Goal: Task Accomplishment & Management: Complete application form

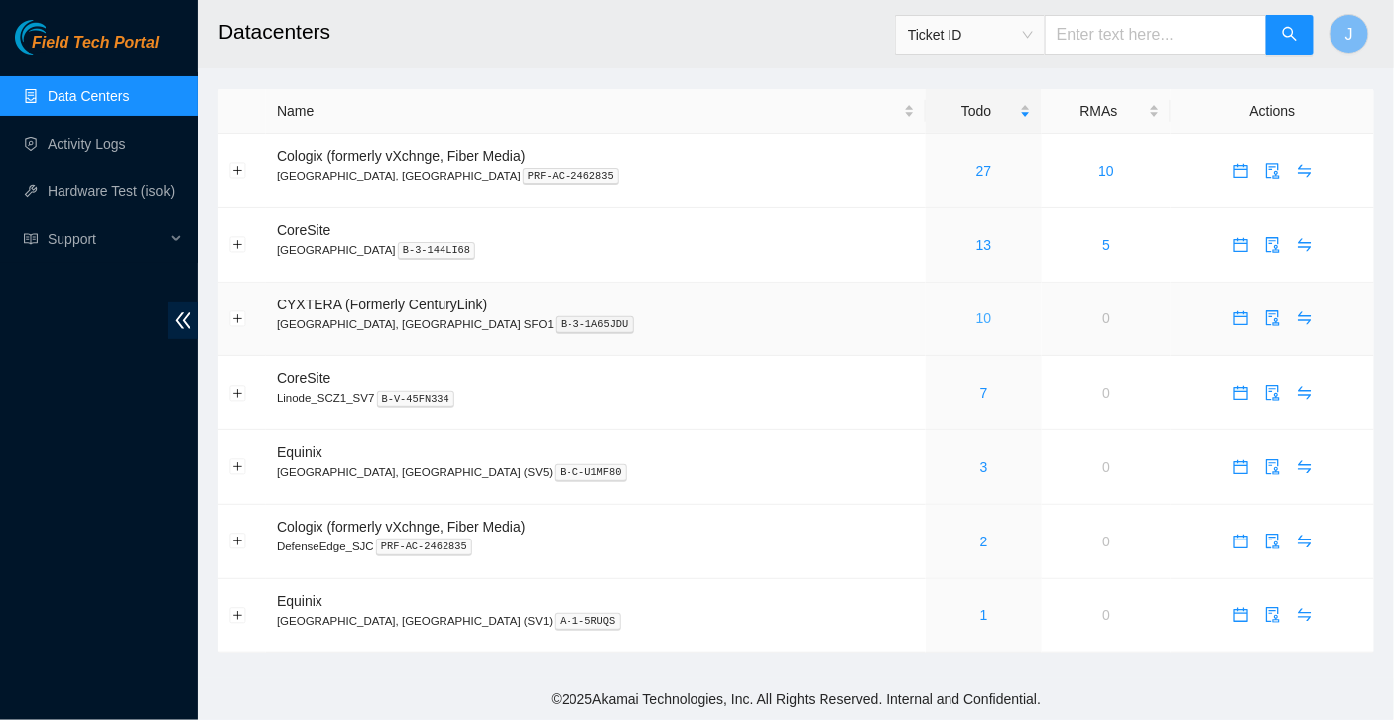
click at [976, 323] on link "10" at bounding box center [984, 319] width 16 height 16
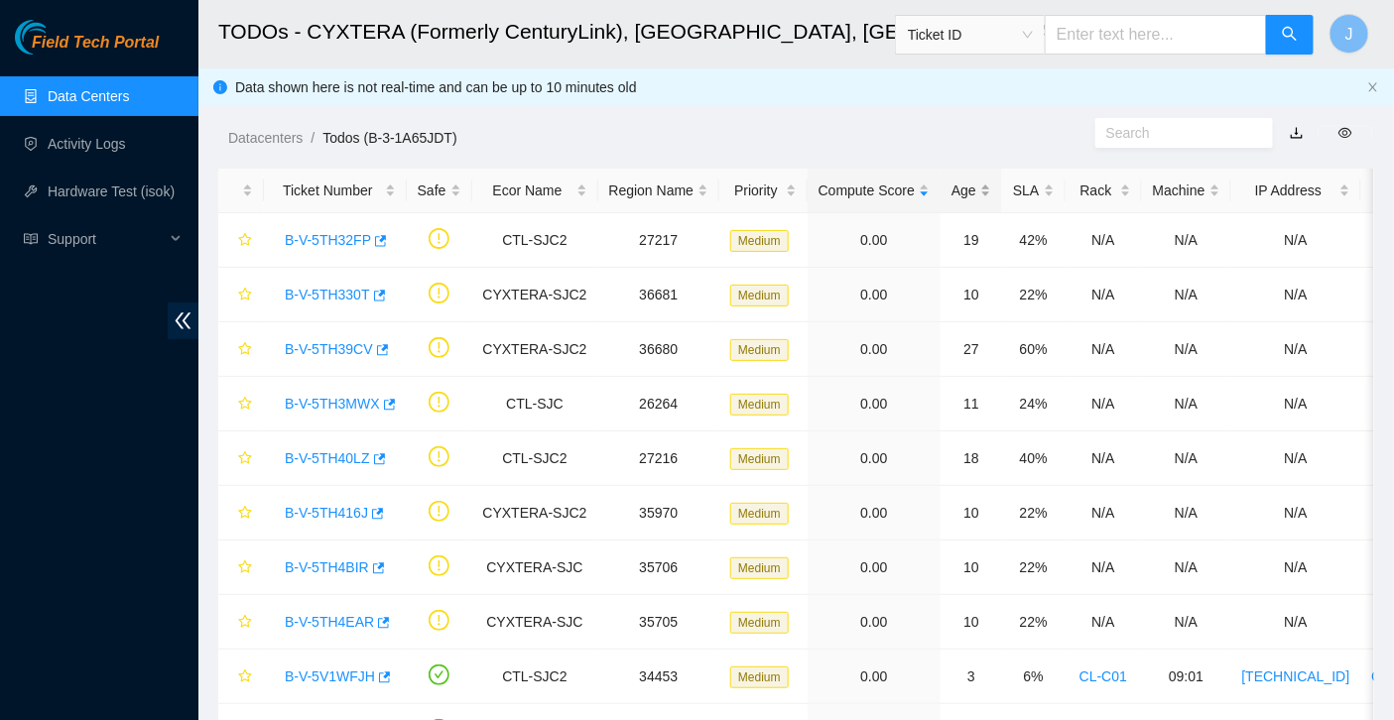
click at [988, 197] on div "Age" at bounding box center [972, 191] width 40 height 22
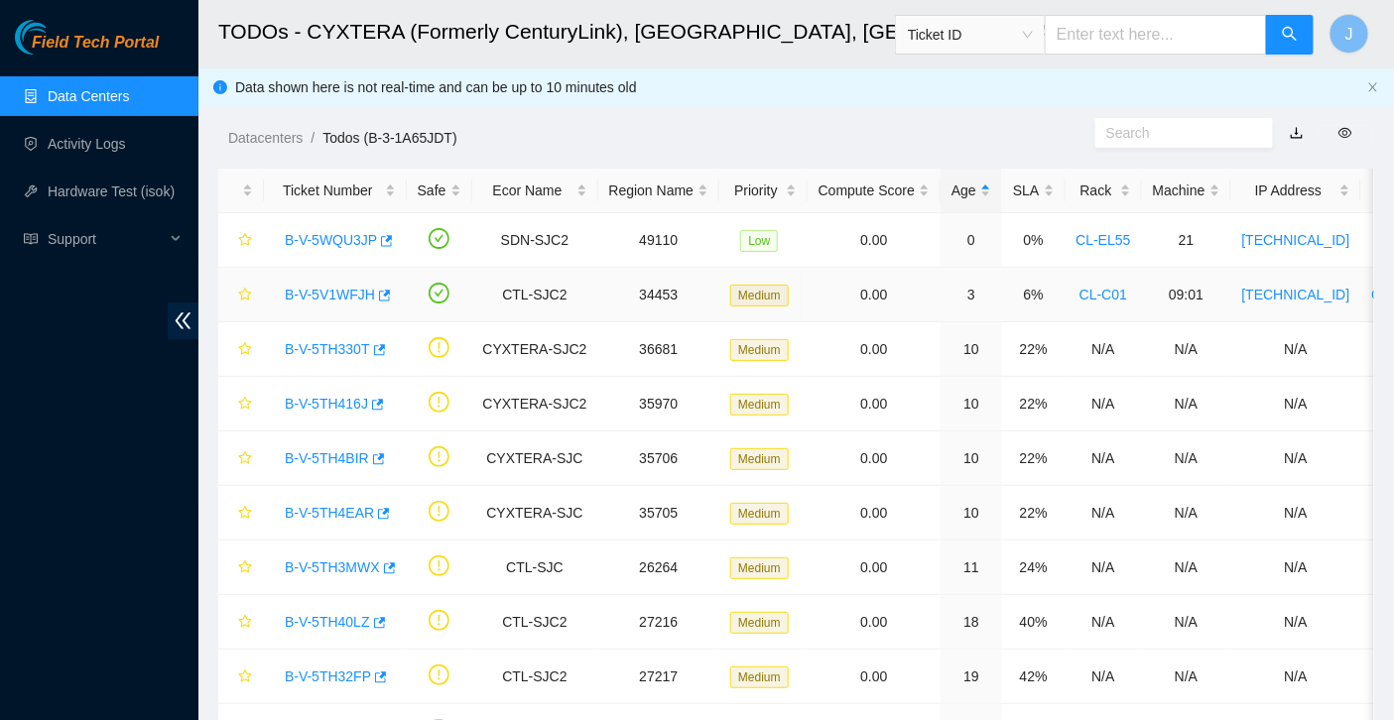
click at [347, 299] on link "B-V-5V1WFJH" at bounding box center [330, 295] width 90 height 16
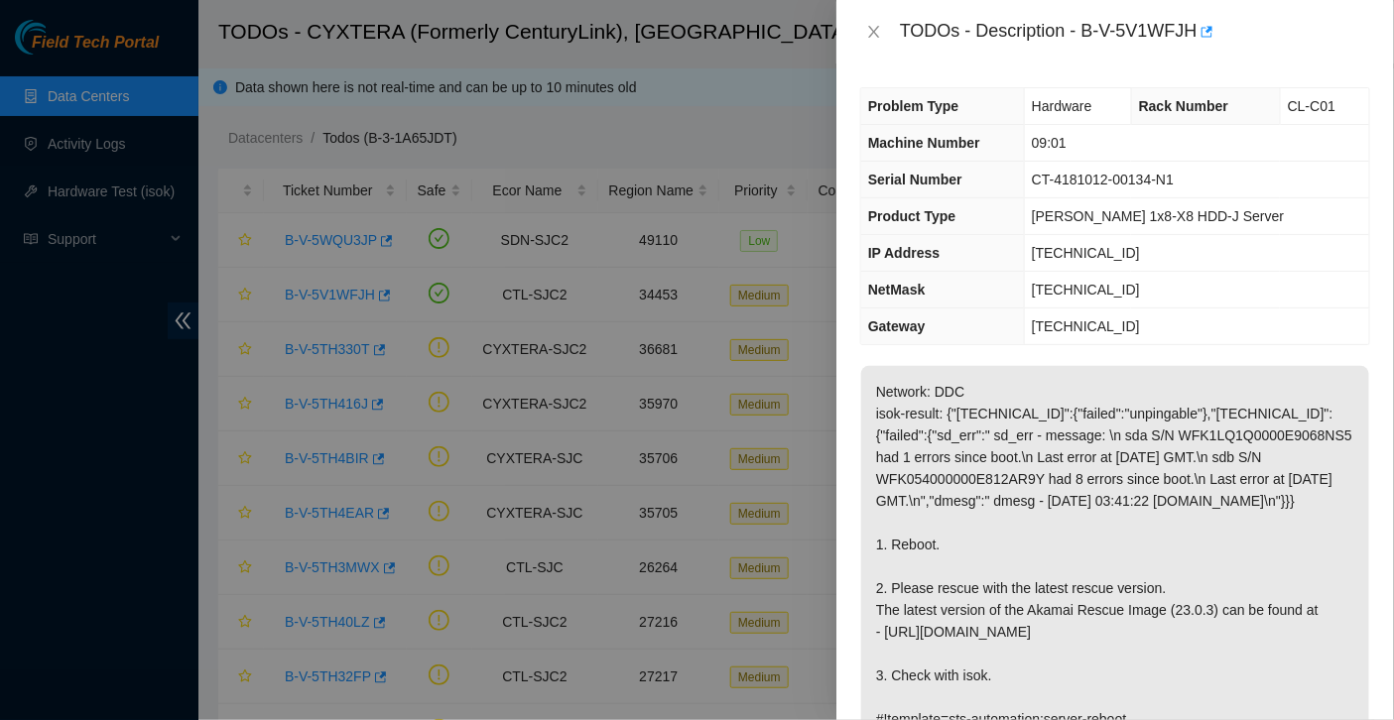
click at [1091, 36] on div "TODOs - Description - B-V-5V1WFJH" at bounding box center [1135, 32] width 470 height 32
click at [1201, 34] on div "TODOs - Description - B-V-5V1WFJH" at bounding box center [1135, 32] width 470 height 32
copy div "B-V-5V1WFJH"
click at [1159, 110] on span "Rack Number" at bounding box center [1183, 106] width 89 height 16
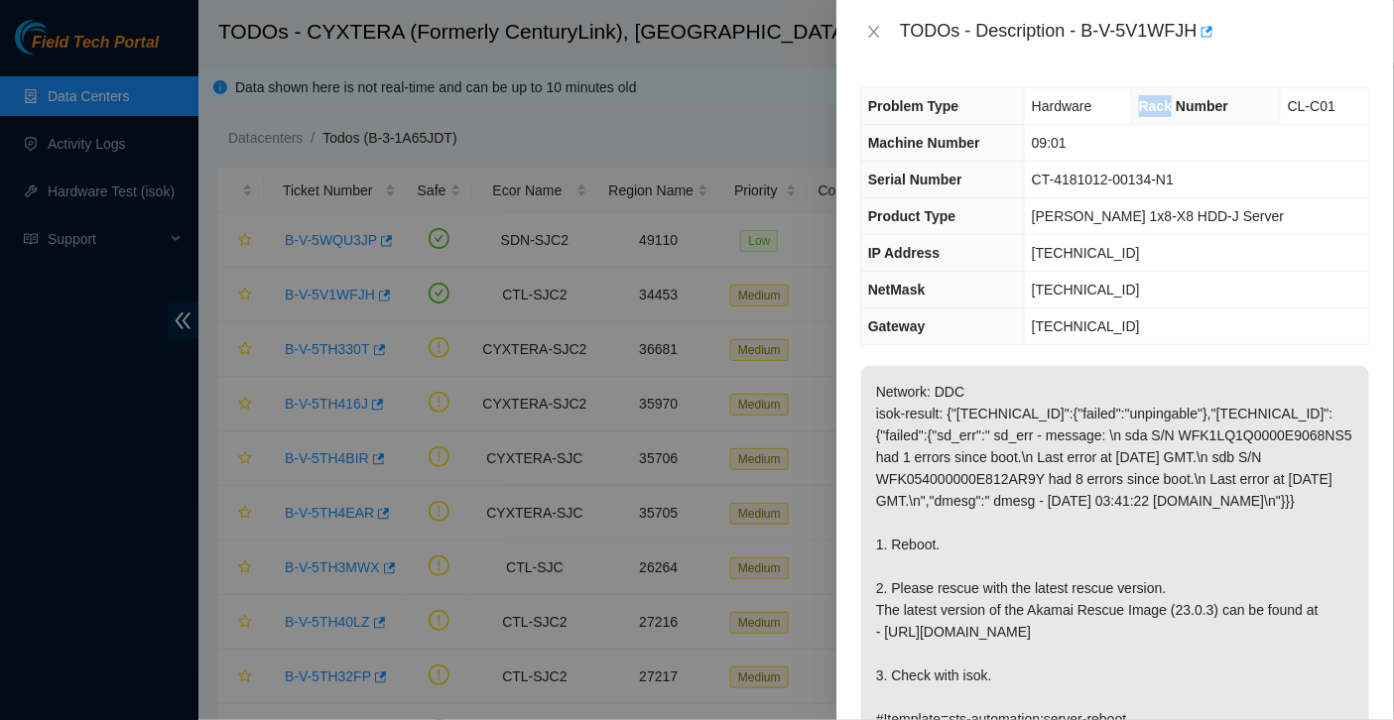
click at [1159, 110] on span "Rack Number" at bounding box center [1183, 106] width 89 height 16
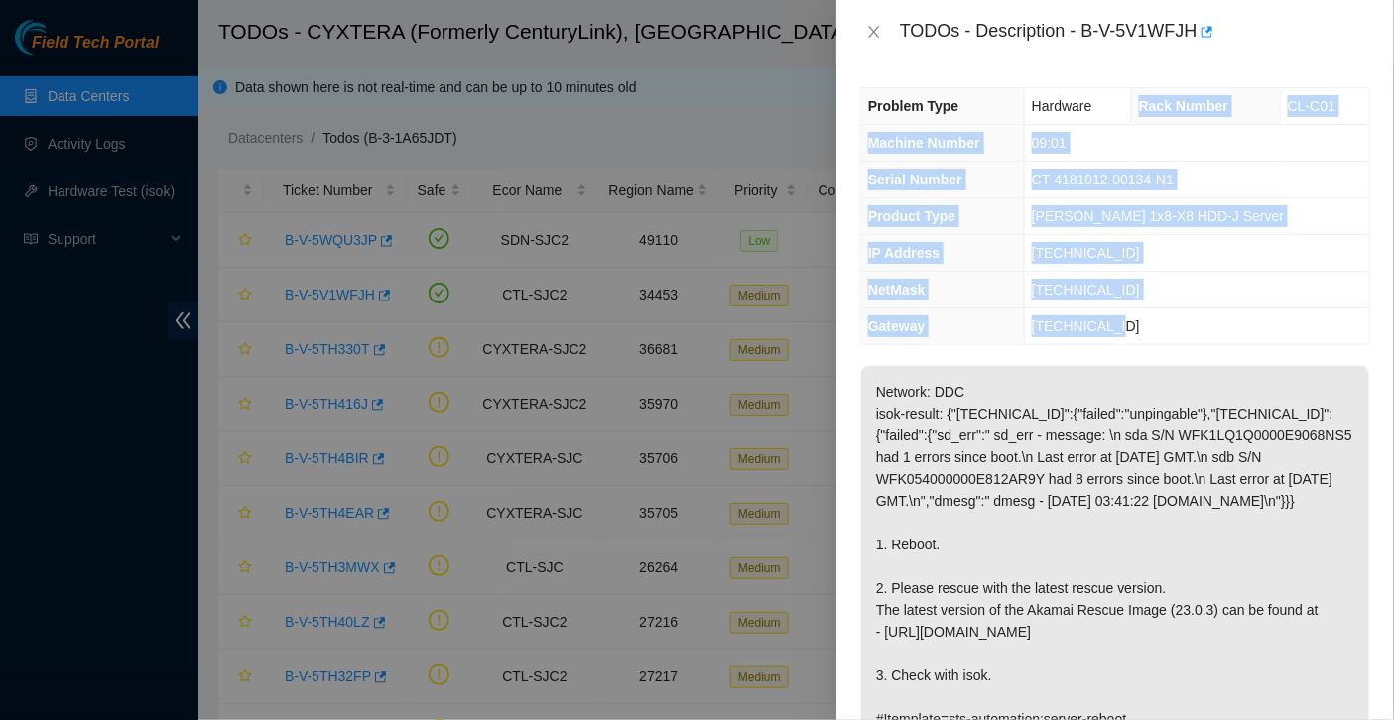
click at [1139, 319] on td "[TECHNICAL_ID]" at bounding box center [1197, 327] width 345 height 37
copy tbody "Rack Number CL-C01 Machine Number 09:01 Serial Number CT-4181012-00134-N1 Produ…"
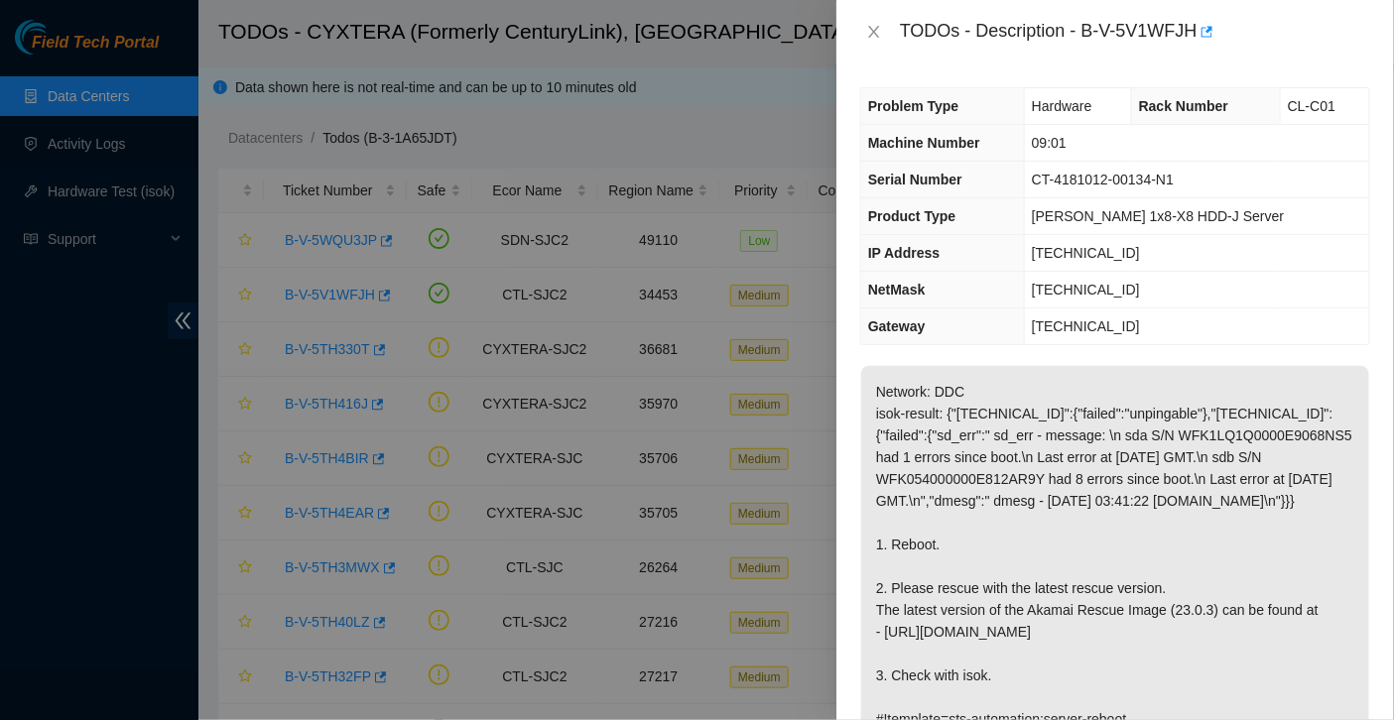
click at [997, 366] on p "Network: DDC isok-result: {"[TECHNICAL_ID]":{"failed":"unpingable"},"[TECHNICAL…" at bounding box center [1115, 555] width 508 height 379
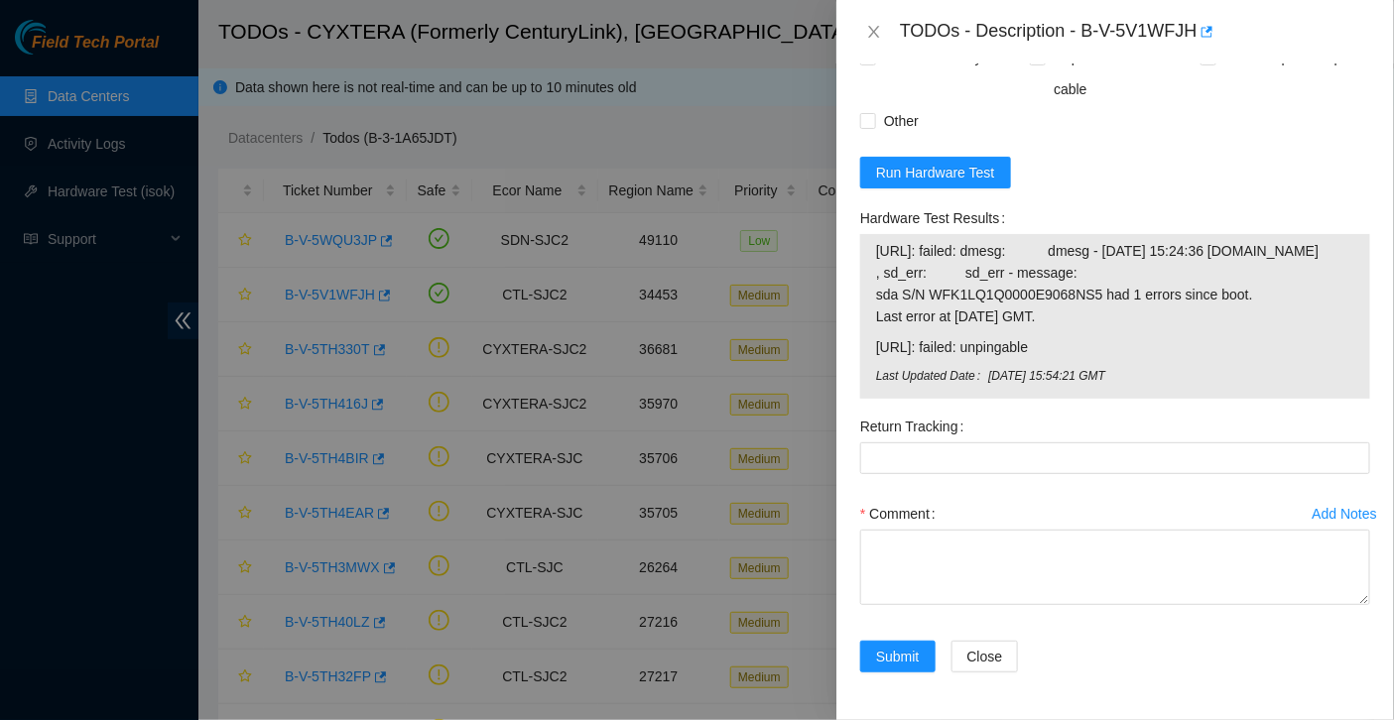
scroll to position [1046, 0]
click at [960, 162] on span "Run Hardware Test" at bounding box center [935, 173] width 119 height 22
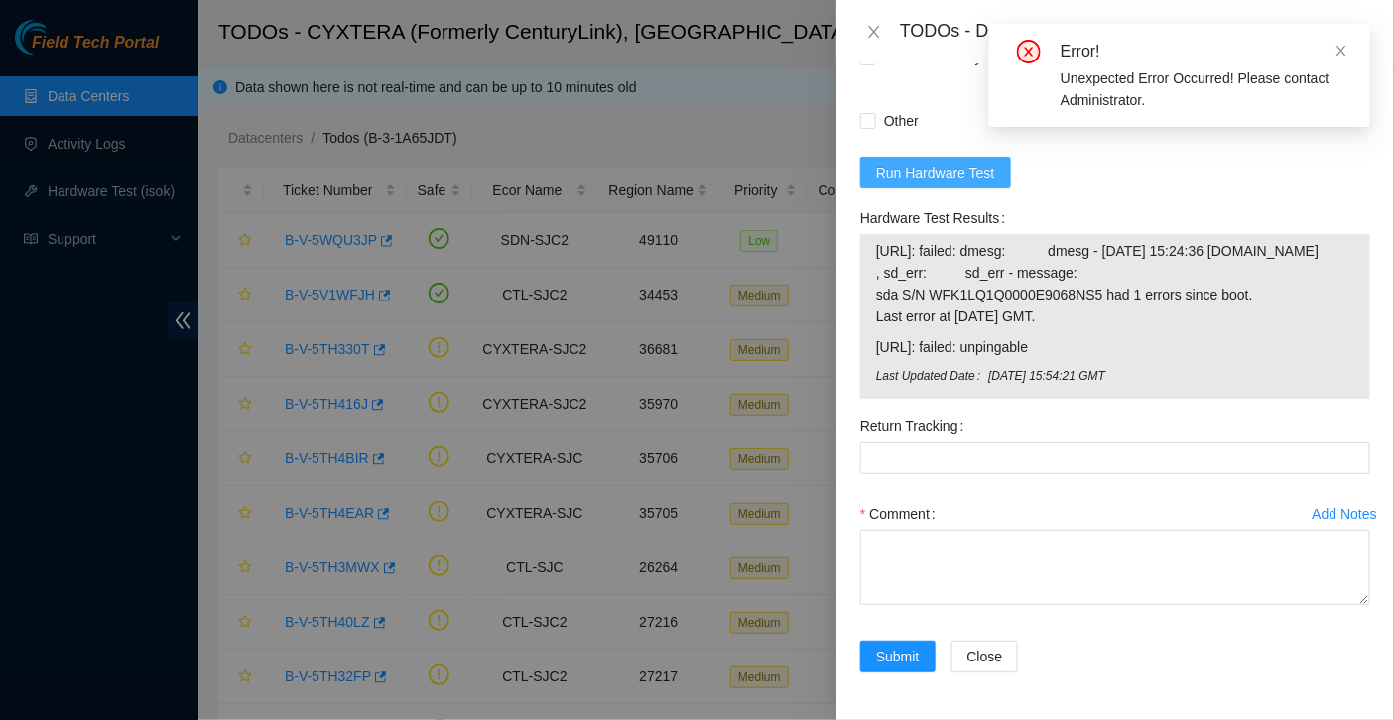
click at [945, 162] on span "Run Hardware Test" at bounding box center [935, 173] width 119 height 22
click at [1334, 51] on div "Error!" at bounding box center [1204, 52] width 286 height 24
click at [1335, 50] on icon "close" at bounding box center [1342, 51] width 14 height 14
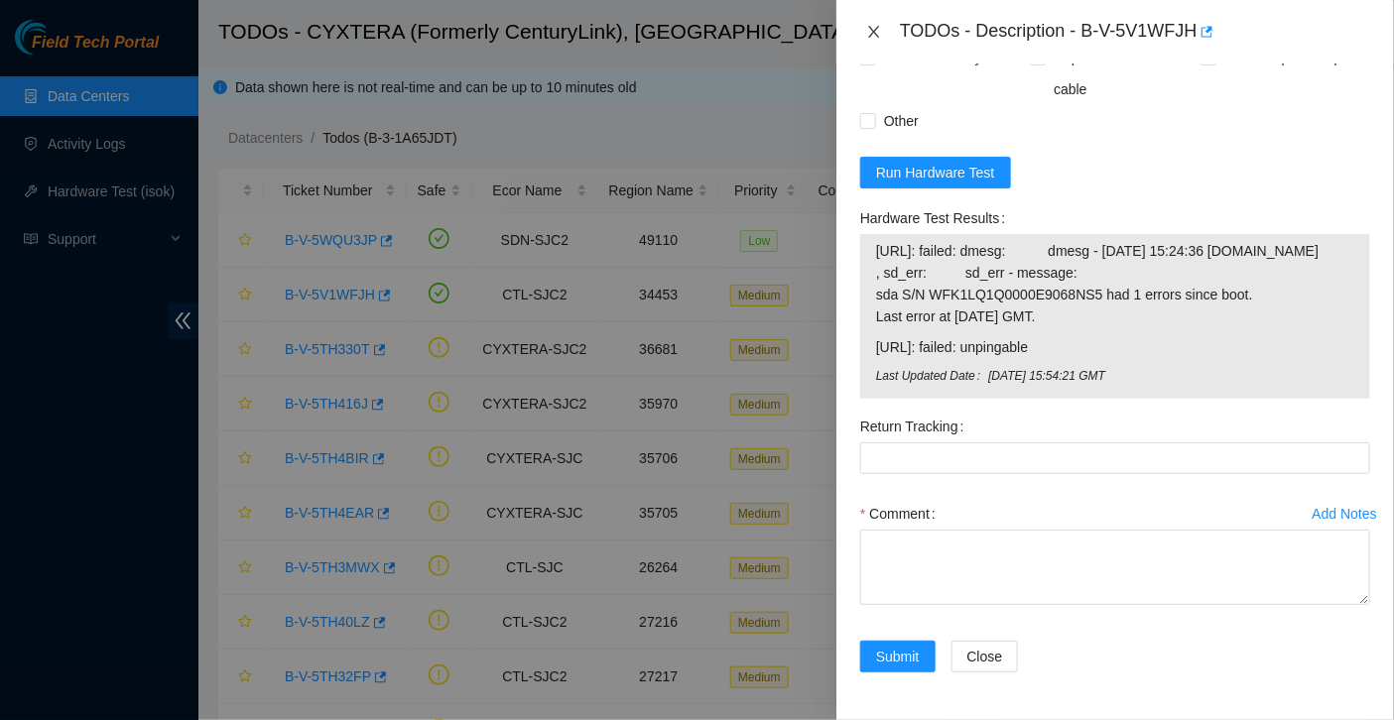
click at [872, 35] on icon "close" at bounding box center [874, 32] width 16 height 16
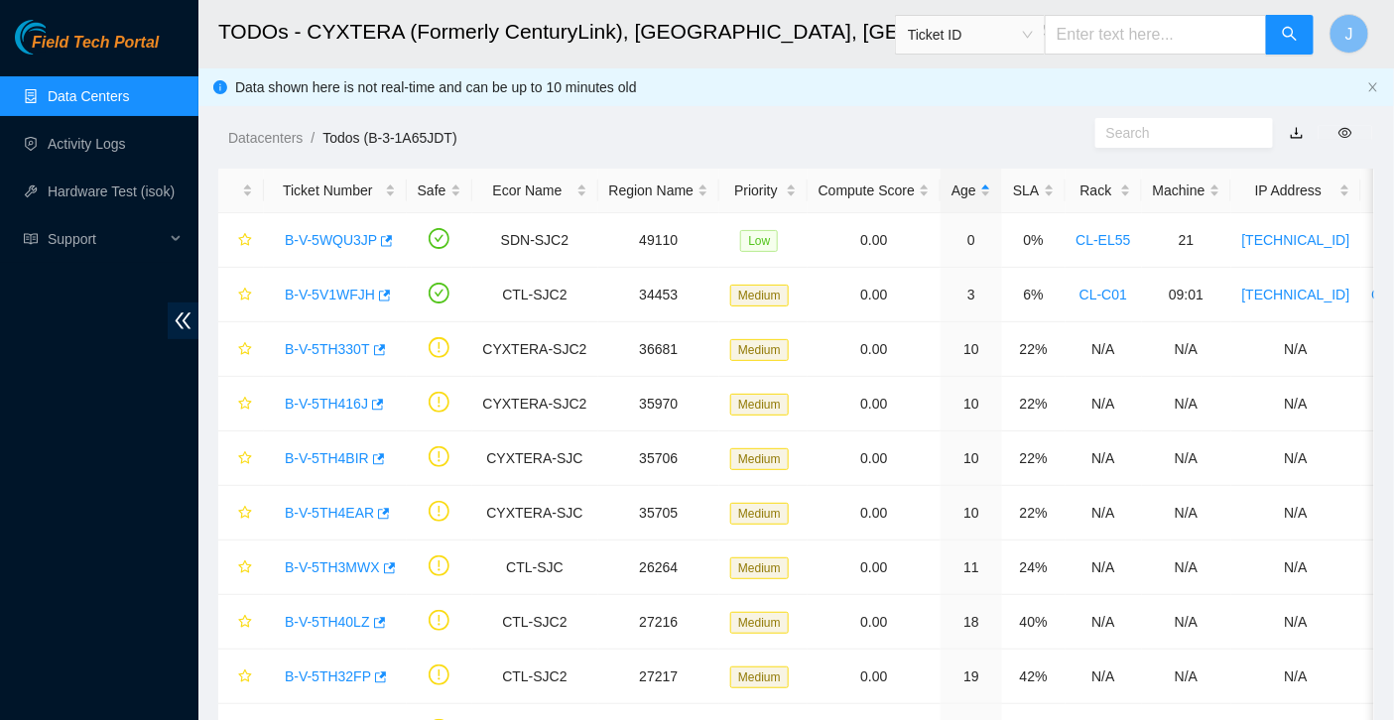
scroll to position [511, 0]
click at [325, 304] on div "B-V-5V1WFJH" at bounding box center [335, 295] width 121 height 32
click at [328, 290] on link "B-V-5V1WFJH" at bounding box center [330, 295] width 90 height 16
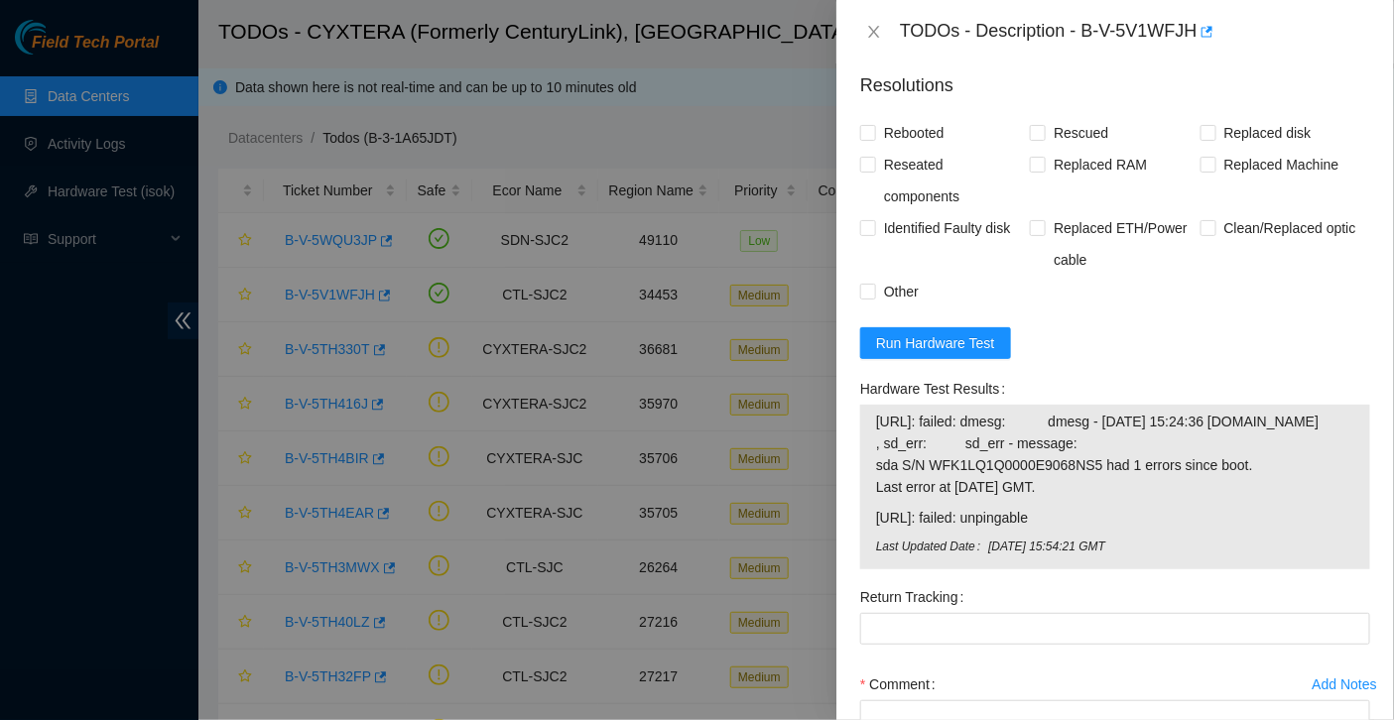
scroll to position [1046, 0]
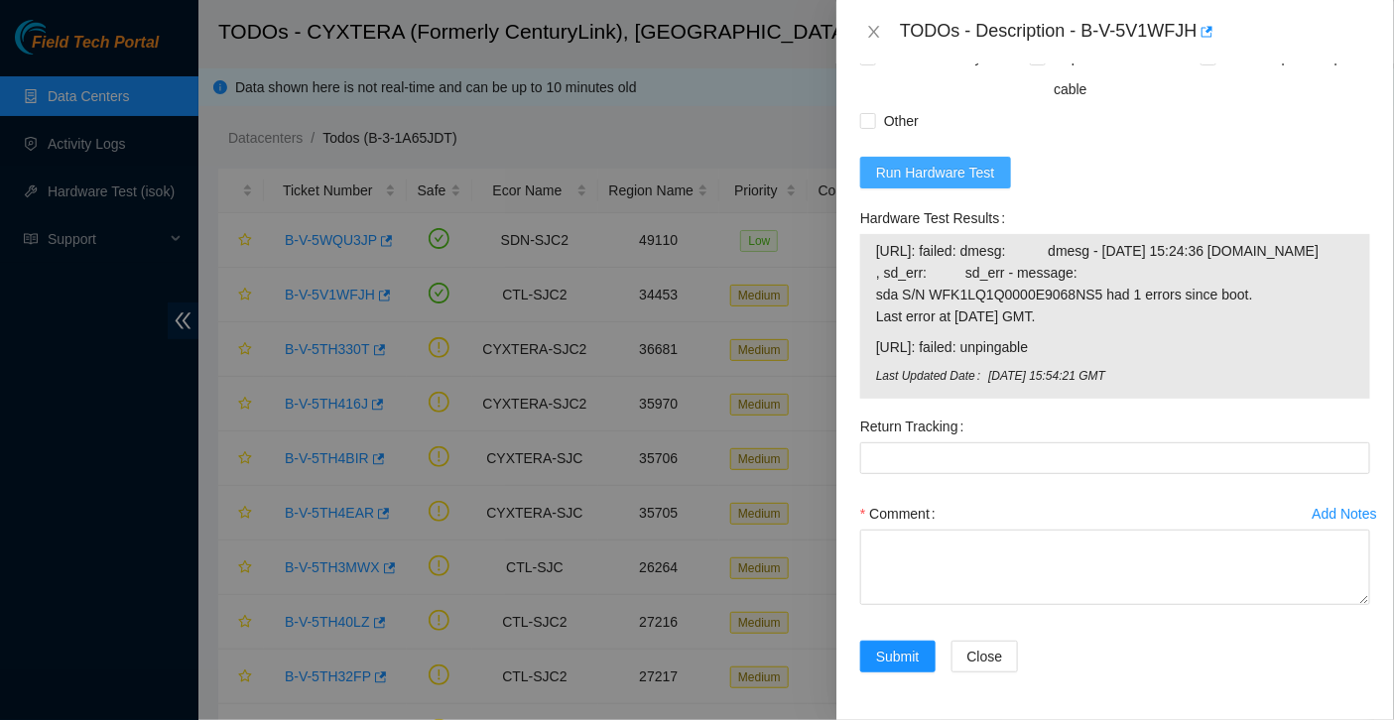
click at [959, 162] on span "Run Hardware Test" at bounding box center [935, 173] width 119 height 22
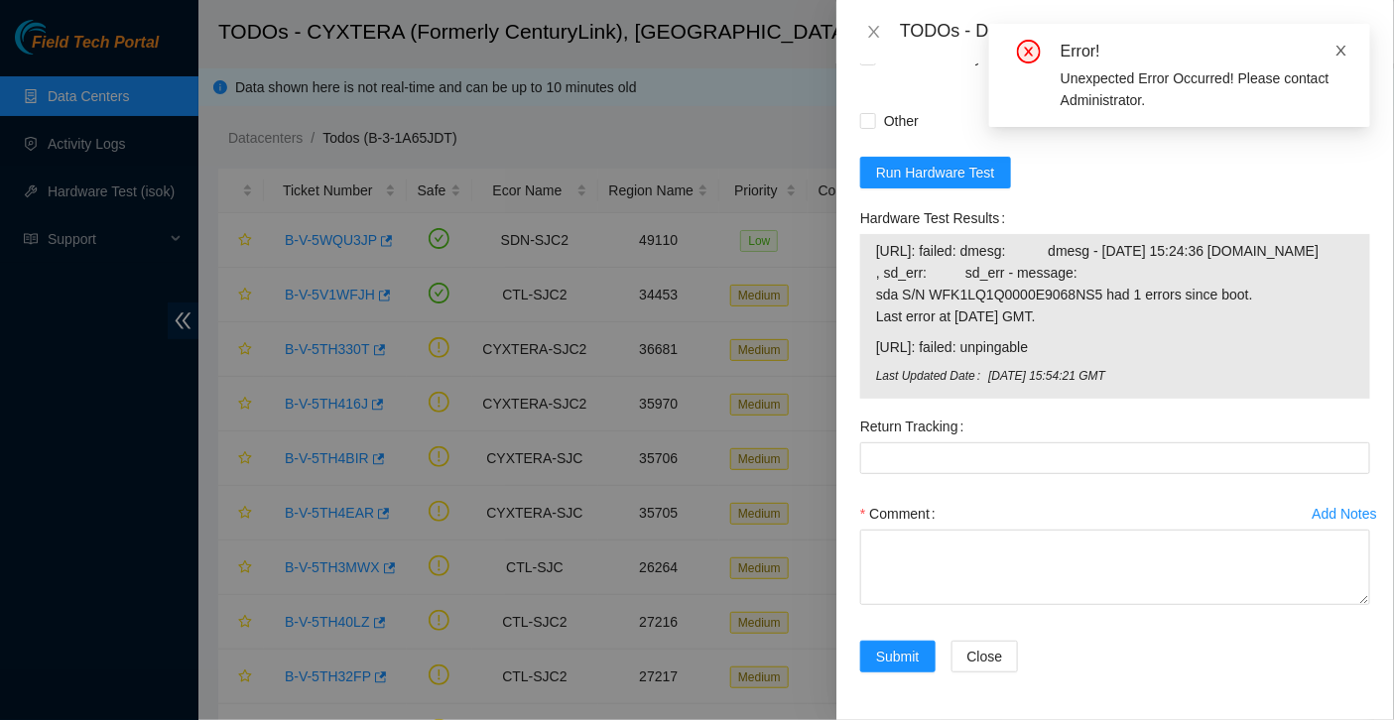
click at [1340, 52] on icon "close" at bounding box center [1342, 51] width 10 height 10
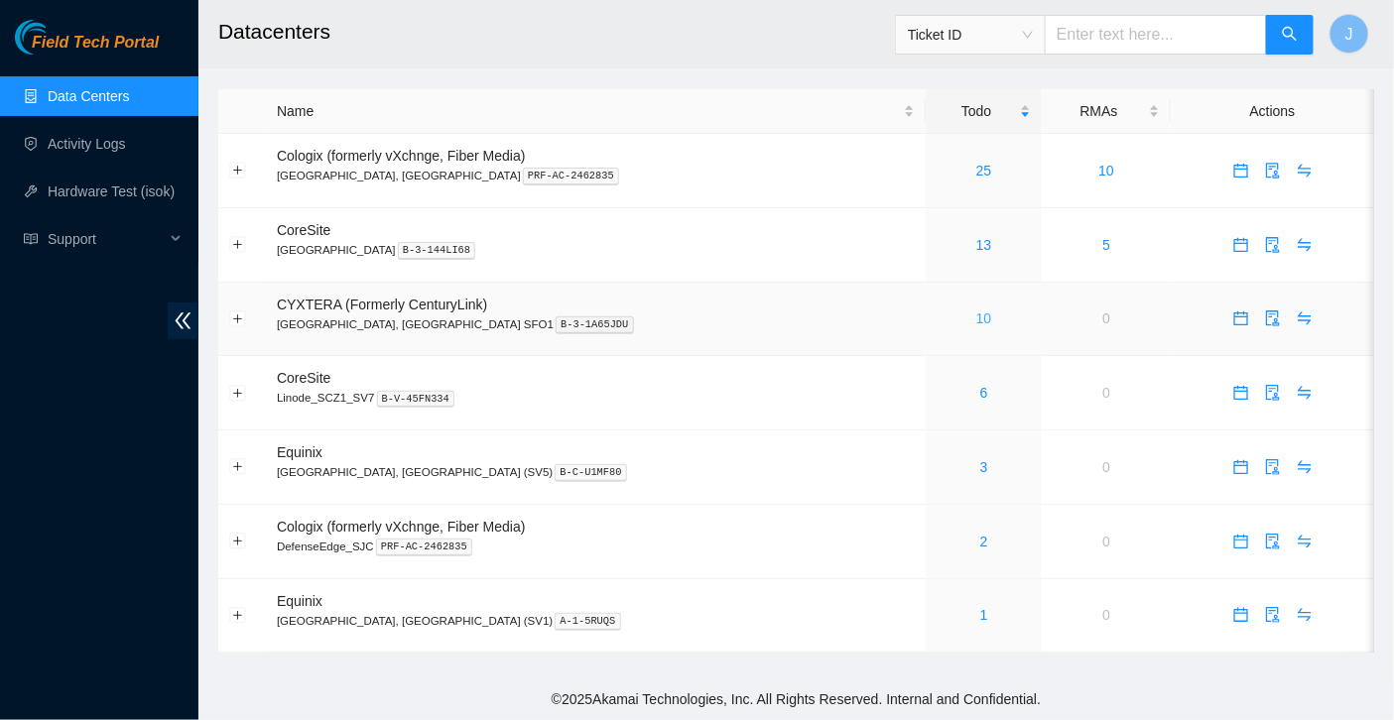
click at [976, 316] on link "10" at bounding box center [984, 319] width 16 height 16
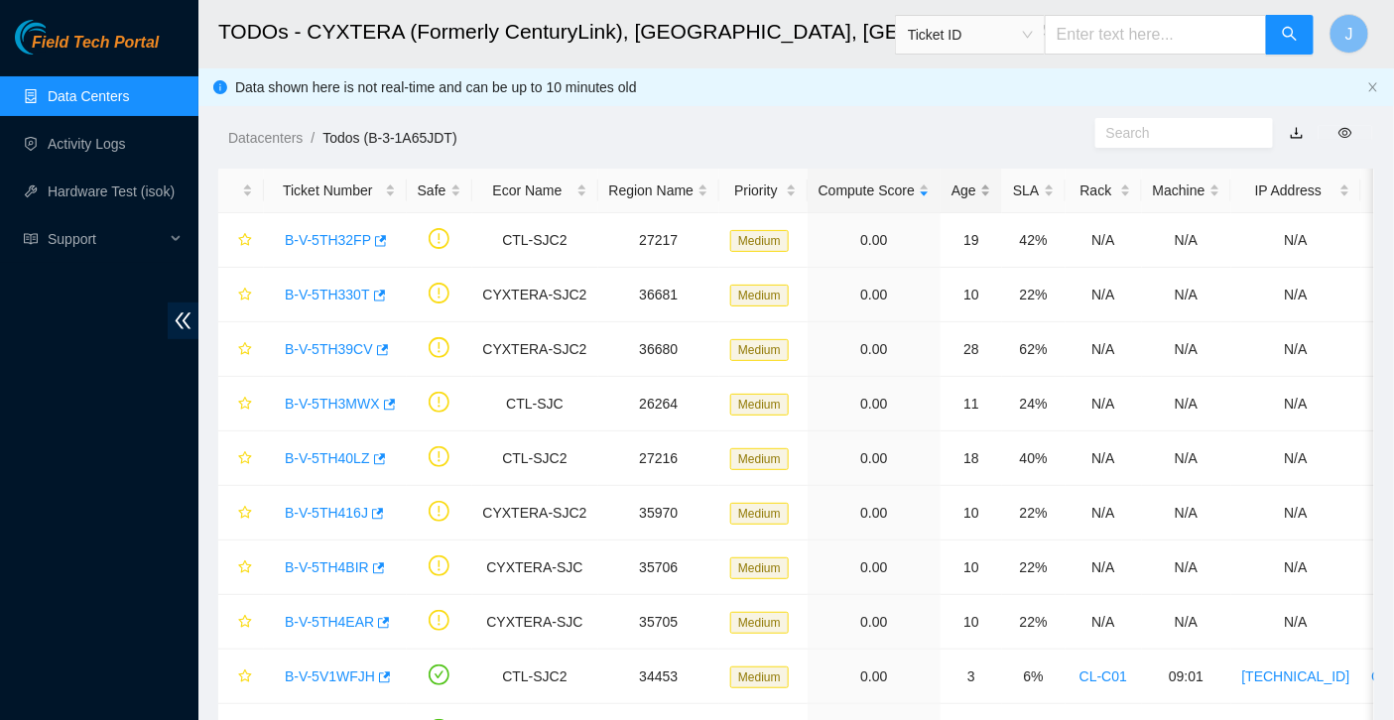
click at [976, 195] on div "Age" at bounding box center [972, 191] width 40 height 22
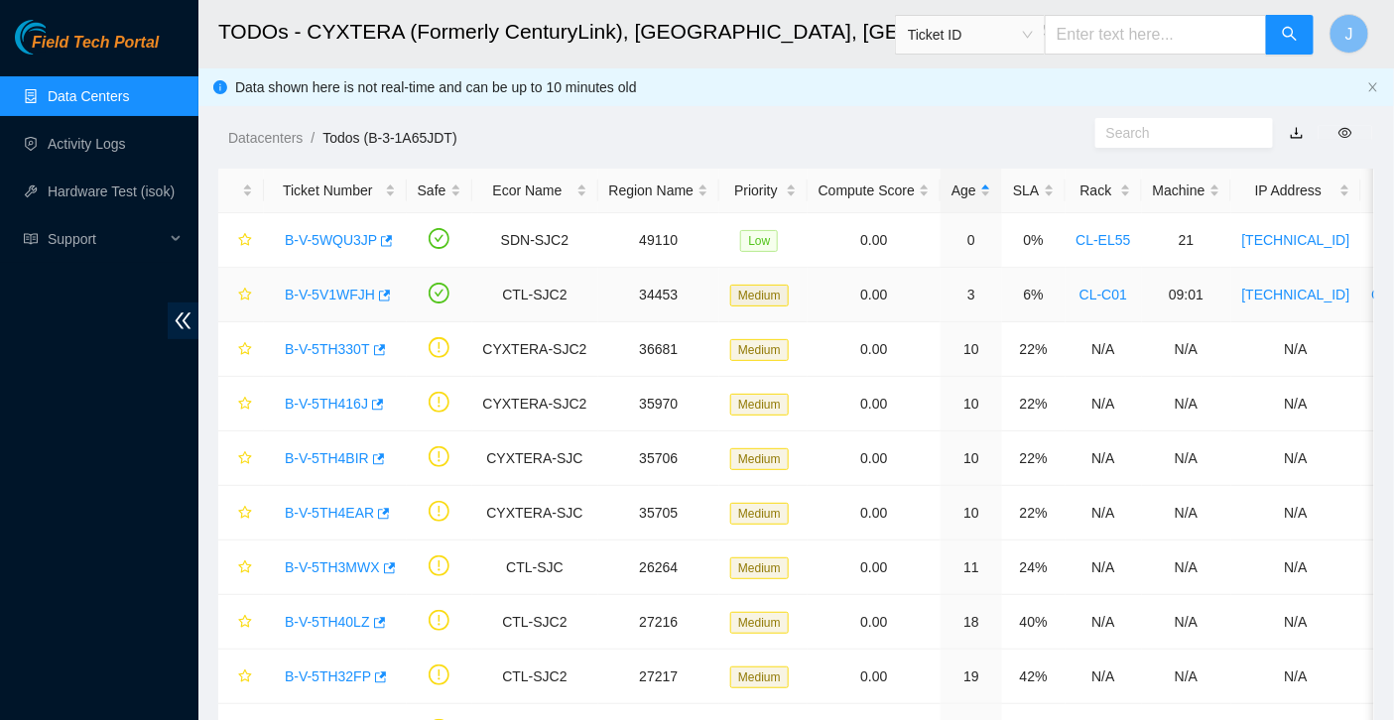
click at [351, 294] on link "B-V-5V1WFJH" at bounding box center [330, 295] width 90 height 16
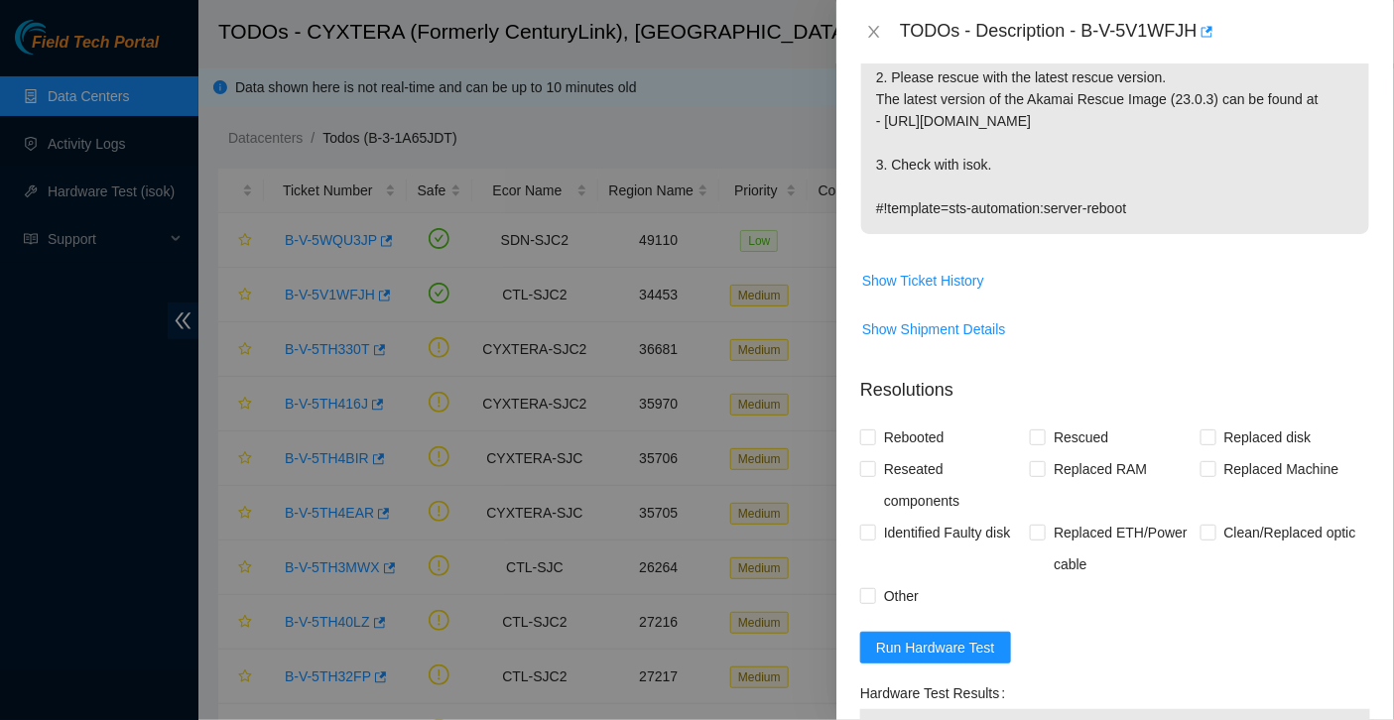
scroll to position [934, 0]
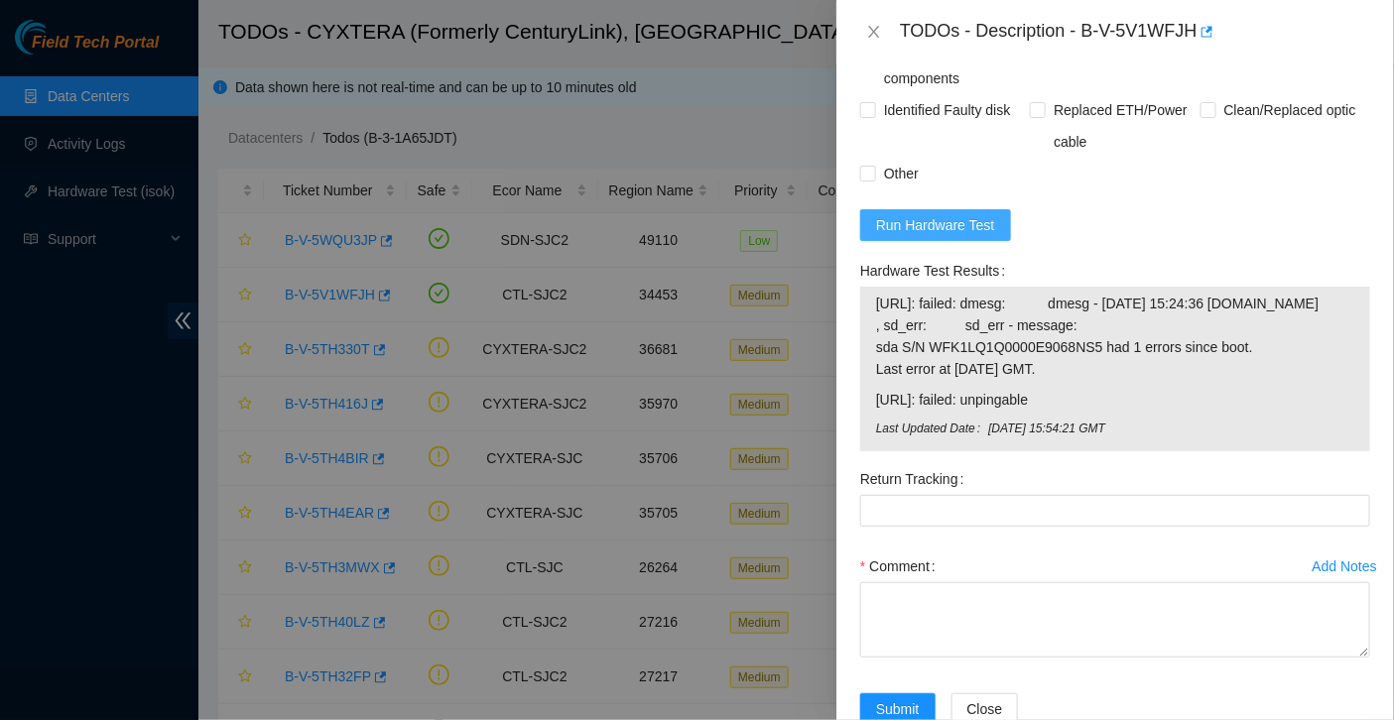
click at [962, 236] on span "Run Hardware Test" at bounding box center [935, 225] width 119 height 22
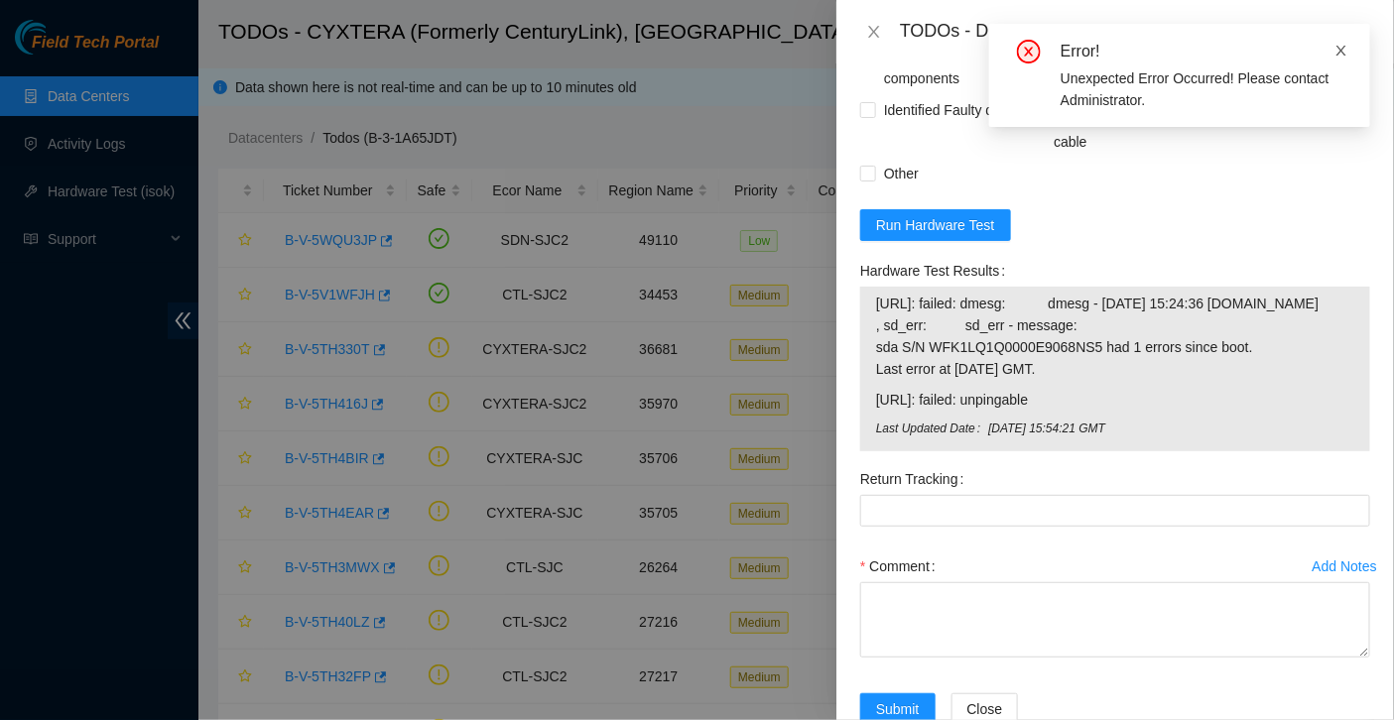
click at [1342, 51] on icon "close" at bounding box center [1342, 51] width 10 height 10
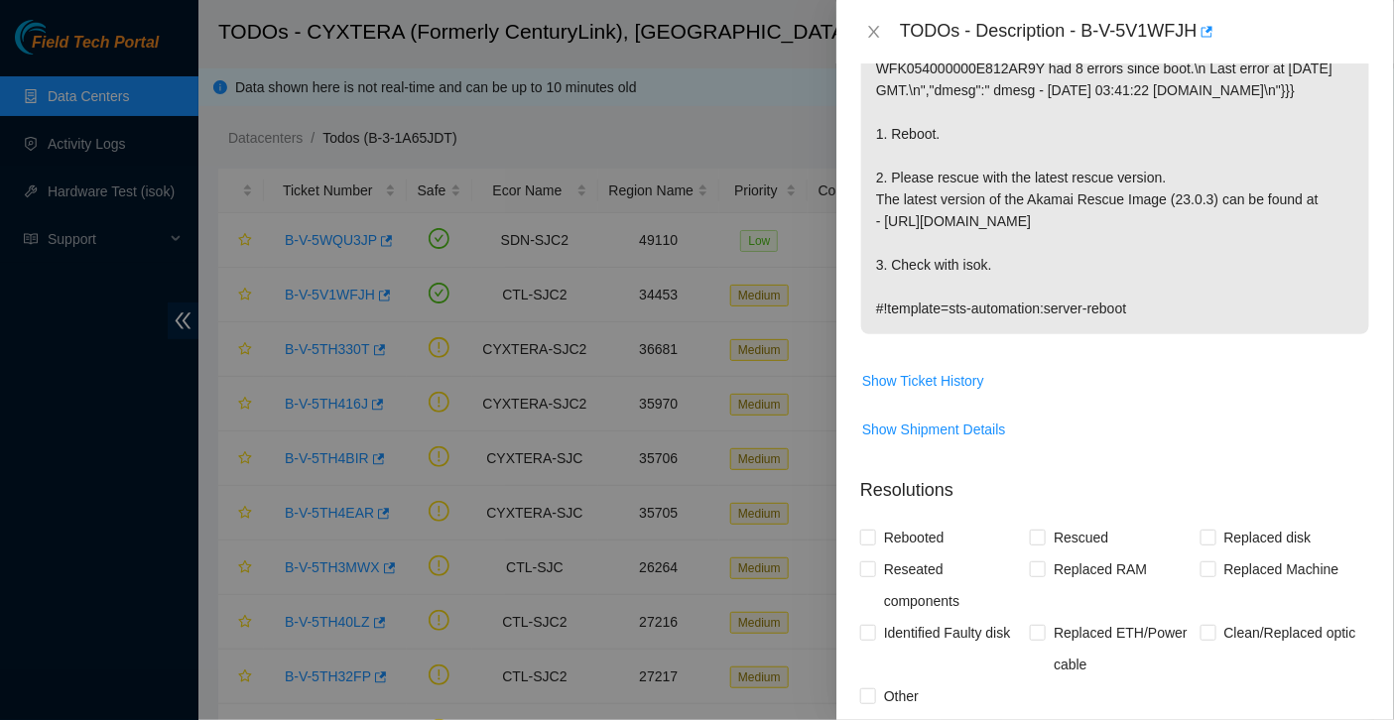
scroll to position [0, 0]
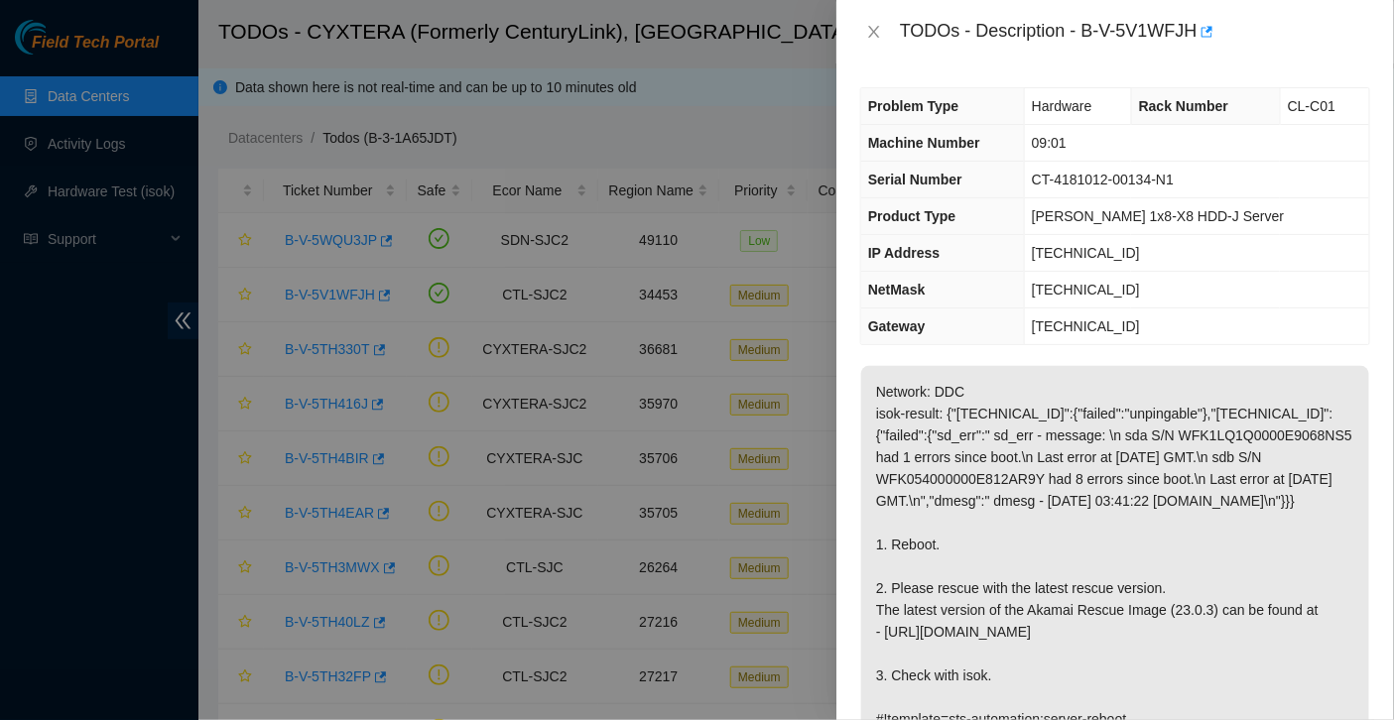
click at [1091, 27] on div "TODOs - Description - B-V-5V1WFJH" at bounding box center [1135, 32] width 470 height 32
click at [1205, 28] on div "TODOs - Description - B-V-5V1WFJH" at bounding box center [1135, 32] width 470 height 32
copy div "B-V-5V1WFJH"
click at [990, 409] on p "Network: DDC isok-result: {"[TECHNICAL_ID]":{"failed":"unpingable"},"[TECHNICAL…" at bounding box center [1115, 555] width 508 height 379
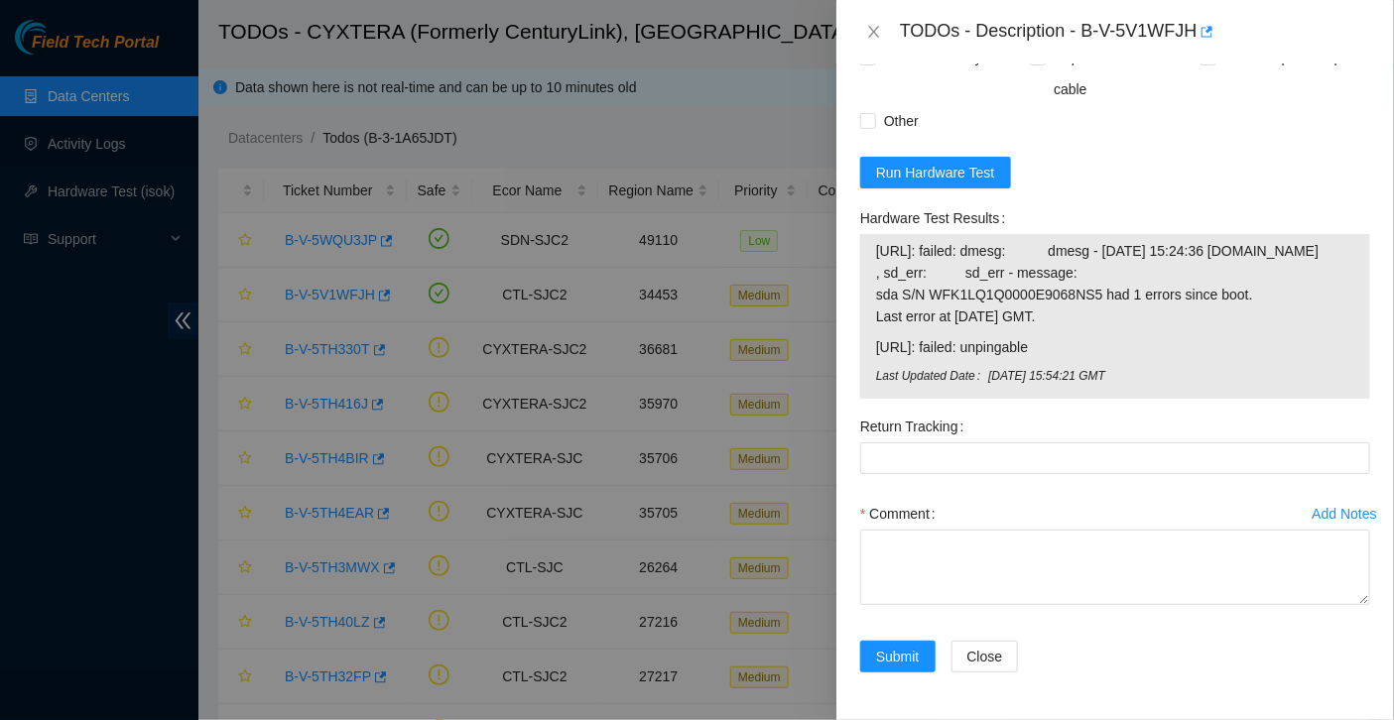
scroll to position [1000, 0]
click at [941, 184] on span "Run Hardware Test" at bounding box center [935, 173] width 119 height 22
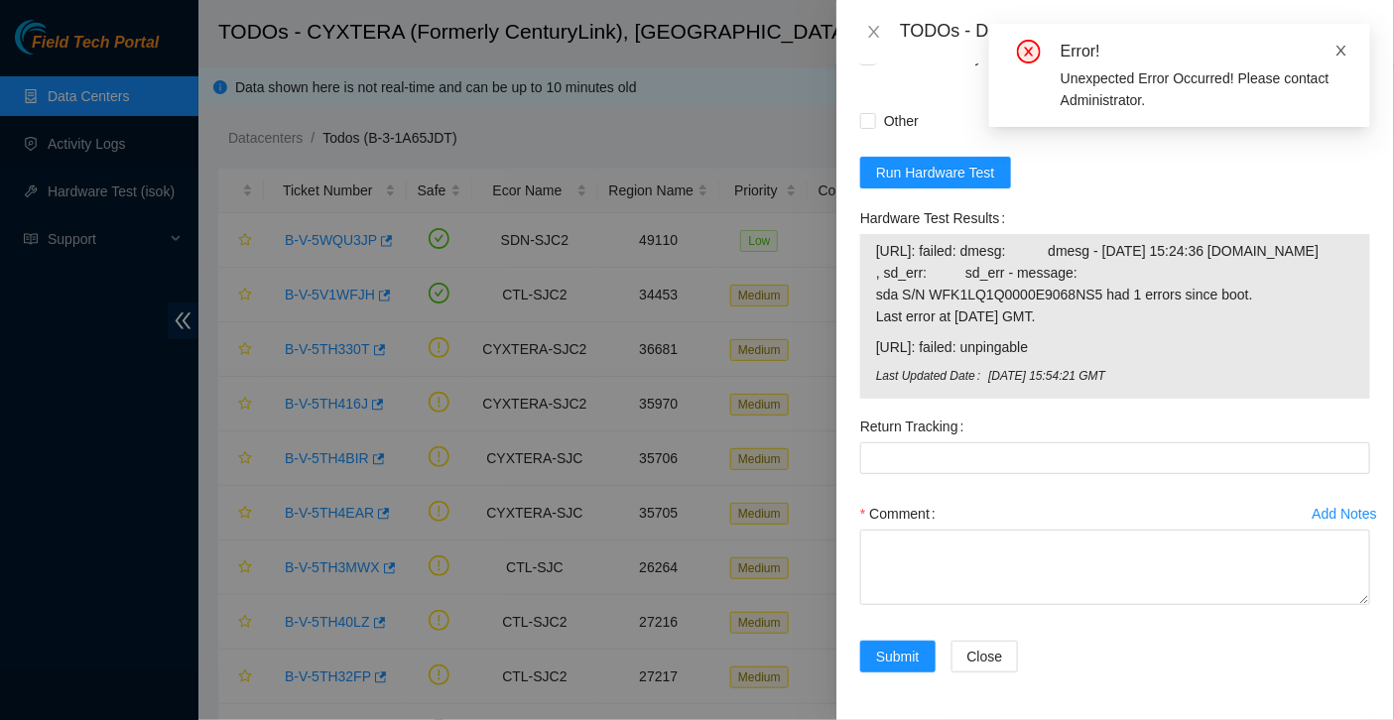
click at [1344, 52] on icon "close" at bounding box center [1342, 51] width 10 height 10
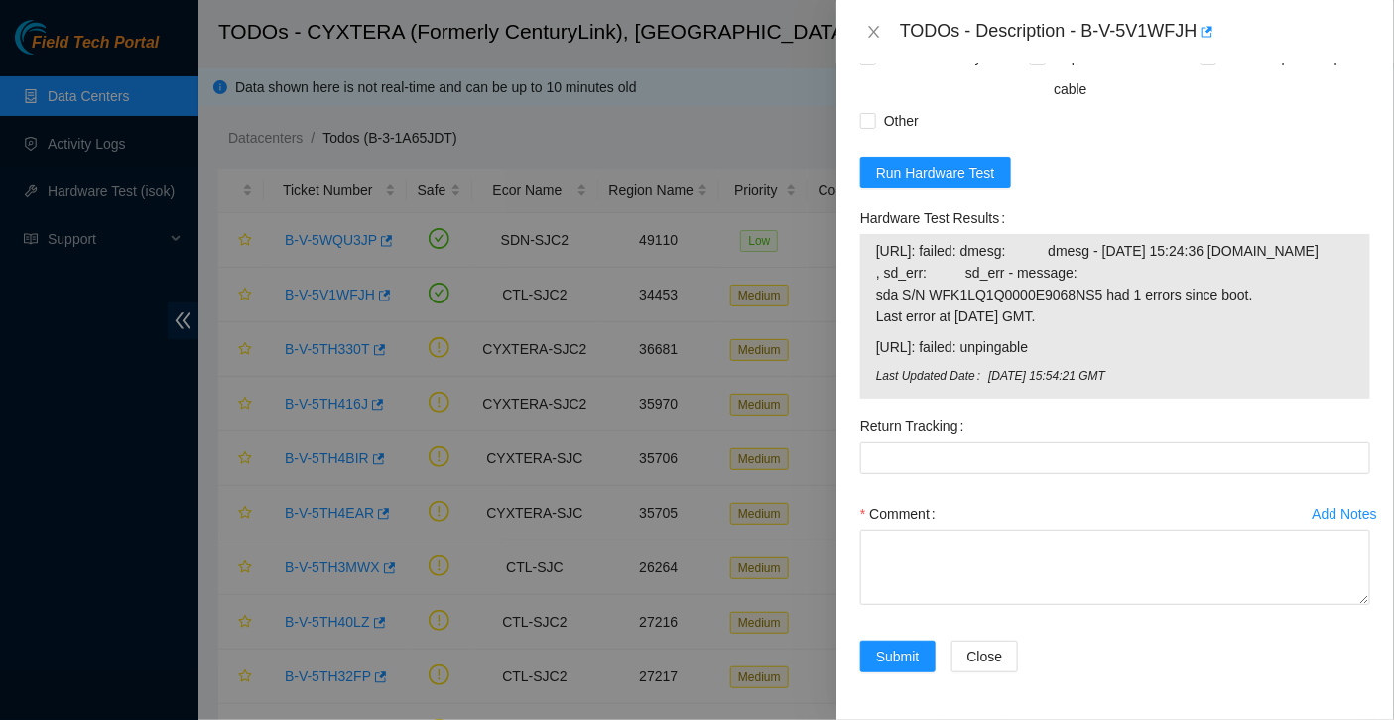
click at [1039, 443] on div "Return Tracking" at bounding box center [1115, 427] width 510 height 32
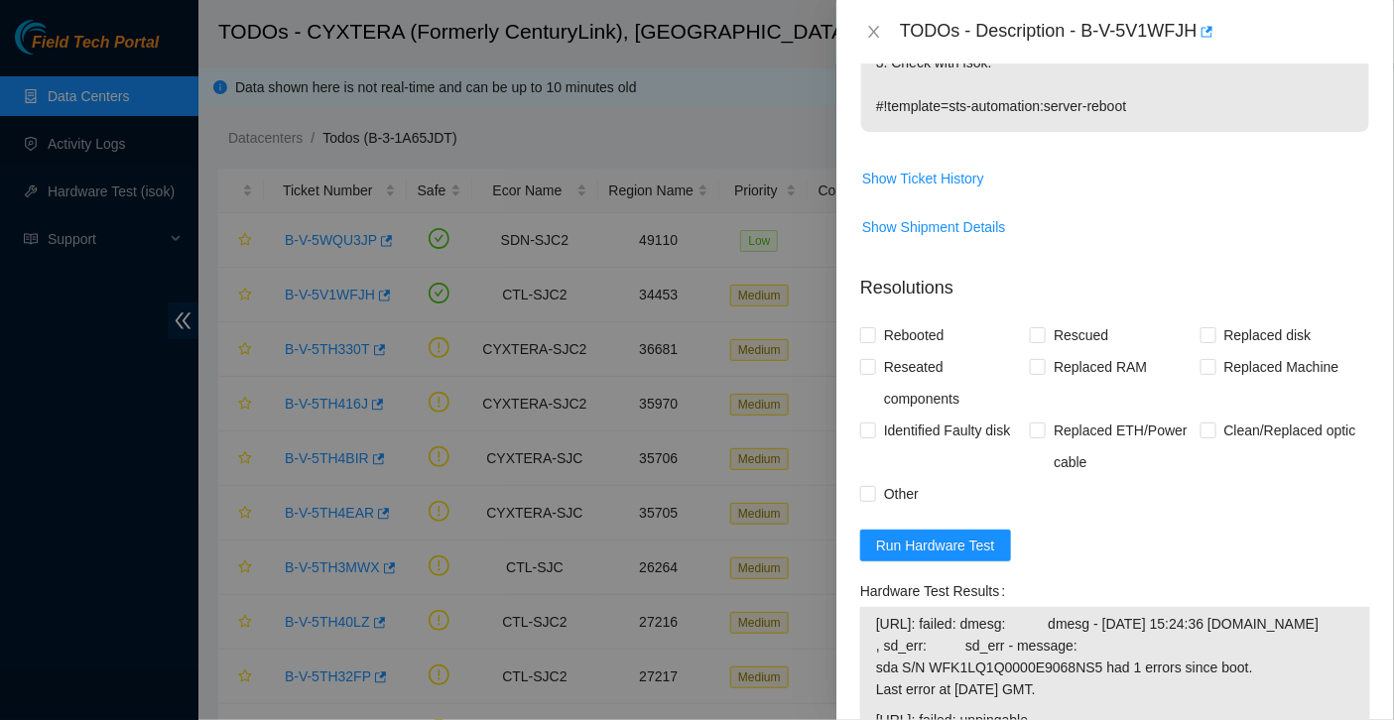
scroll to position [593, 0]
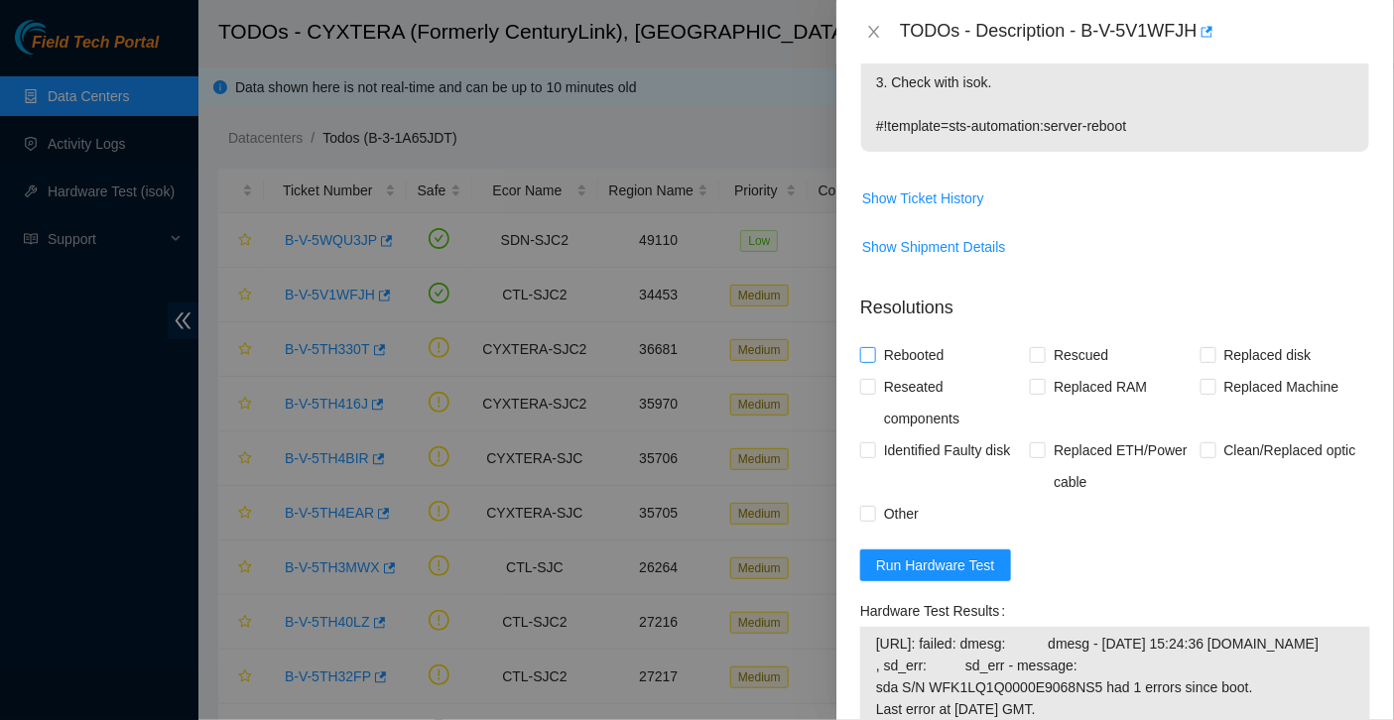
click at [932, 371] on span "Rebooted" at bounding box center [914, 355] width 76 height 32
click at [874, 361] on input "Rebooted" at bounding box center [867, 354] width 14 height 14
checkbox input "true"
click at [1061, 371] on span "Rescued" at bounding box center [1081, 355] width 70 height 32
click at [1044, 361] on input "Rescued" at bounding box center [1037, 354] width 14 height 14
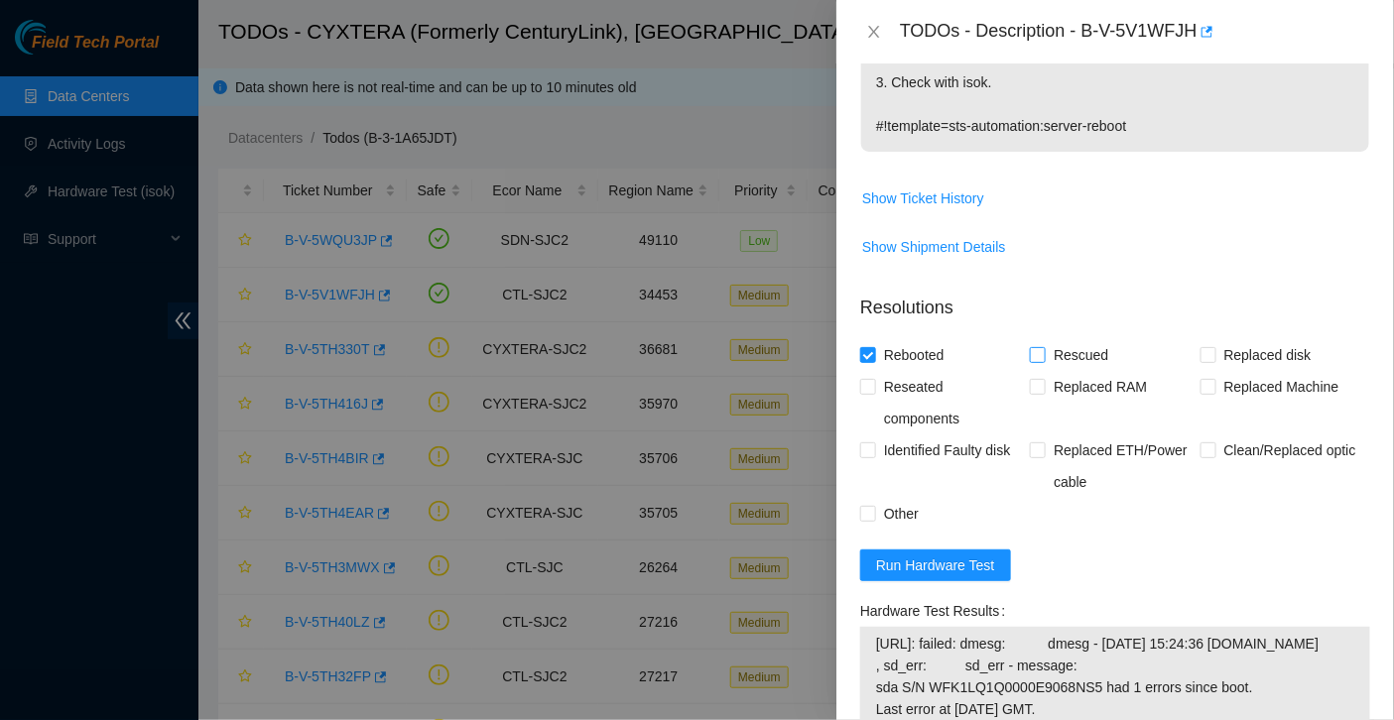
checkbox input "true"
click at [893, 530] on span "Other" at bounding box center [901, 514] width 51 height 32
click at [874, 520] on input "Other" at bounding box center [867, 513] width 14 height 14
checkbox input "true"
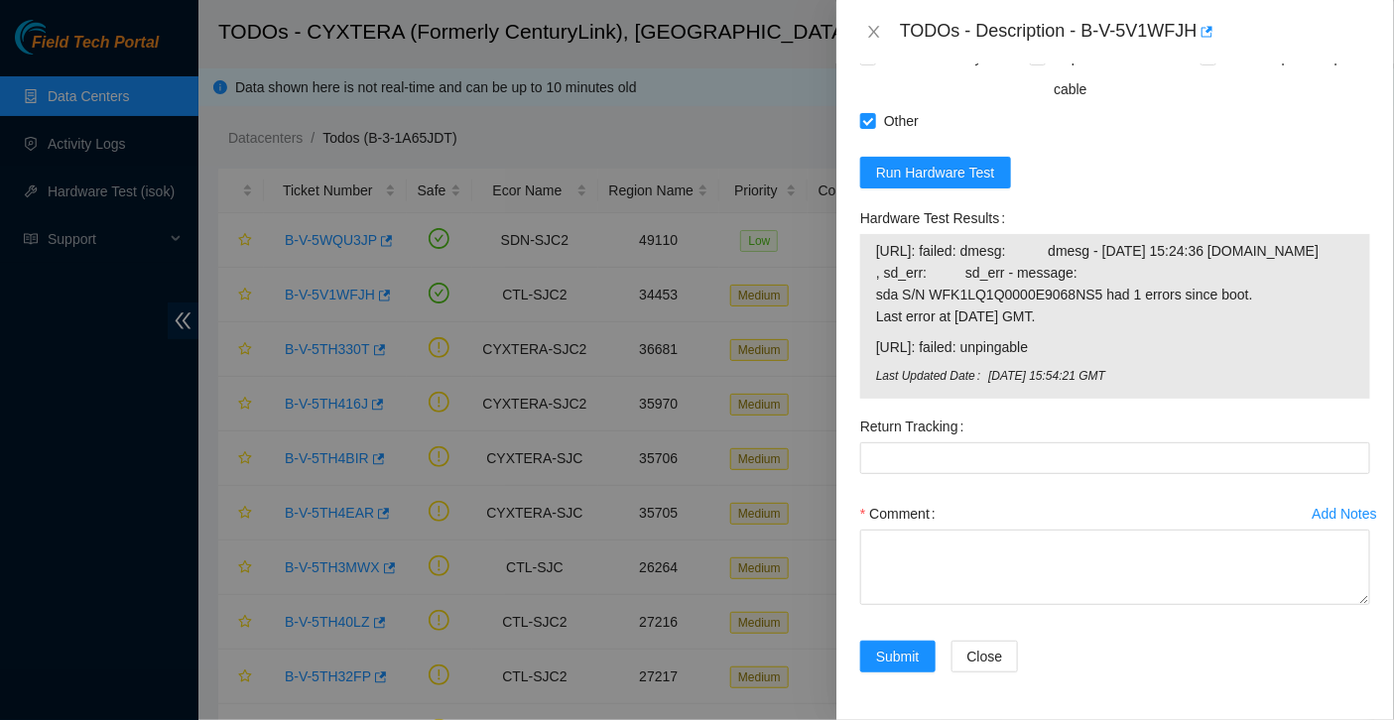
scroll to position [1046, 0]
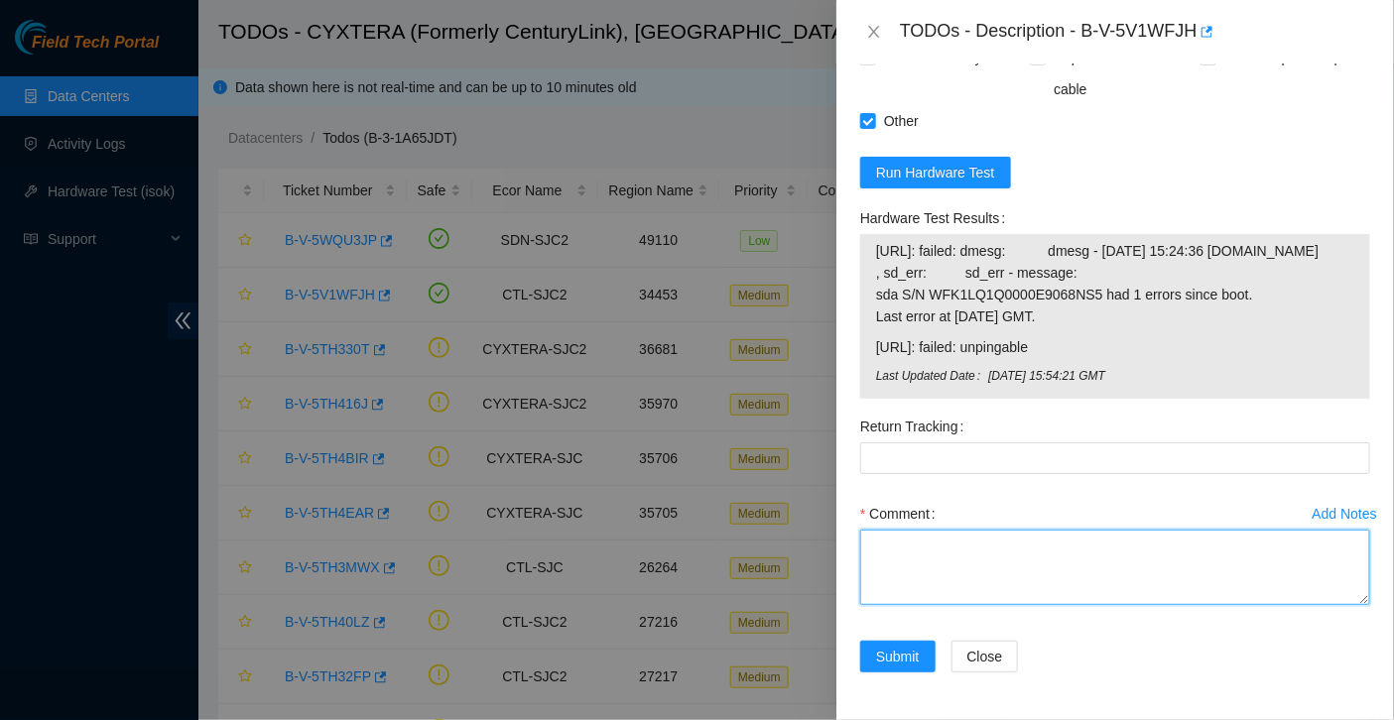
click at [1029, 582] on textarea "Comment" at bounding box center [1115, 567] width 510 height 75
paste textarea "Hooked up monitor & keyboard. Inserted Akamai Rescue stick. Rebooted machine. R…"
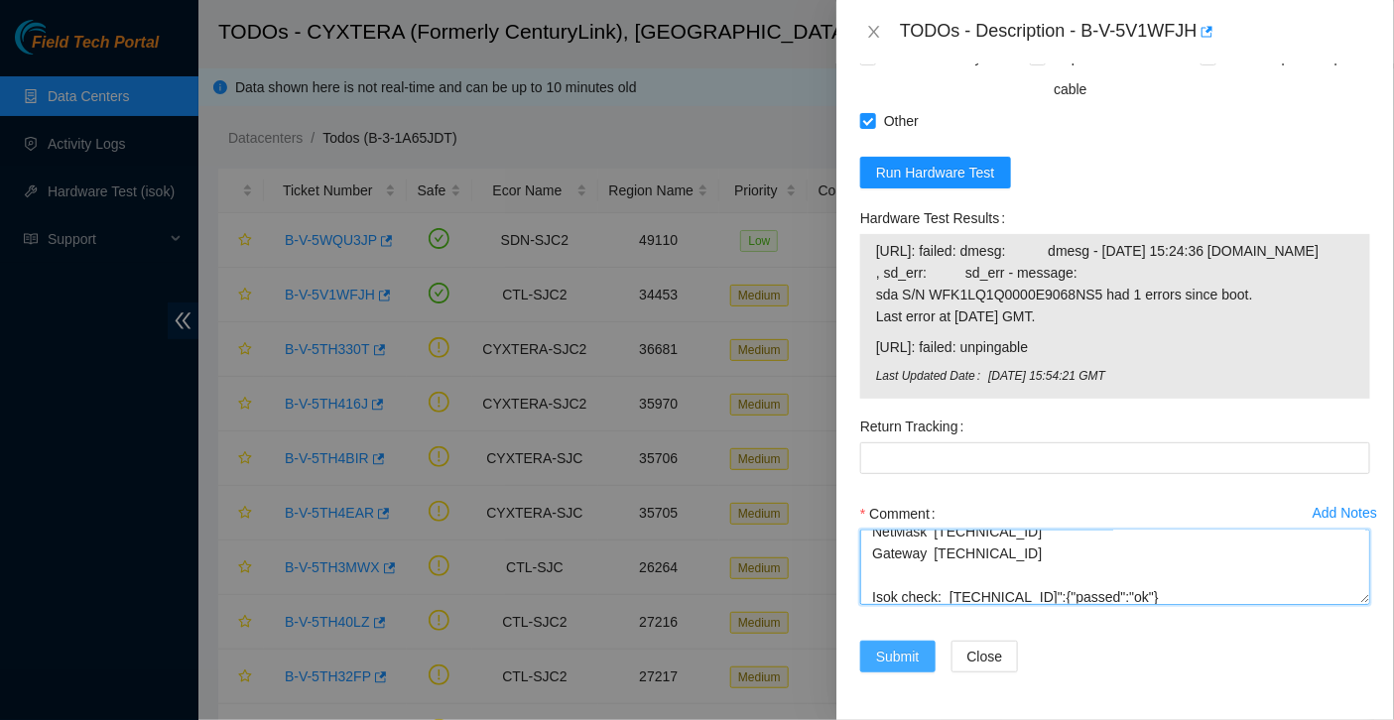
type textarea "Hooked up monitor & keyboard. Inserted Akamai Rescue stick. Rebooted machine. R…"
click at [910, 653] on span "Submit" at bounding box center [898, 657] width 44 height 22
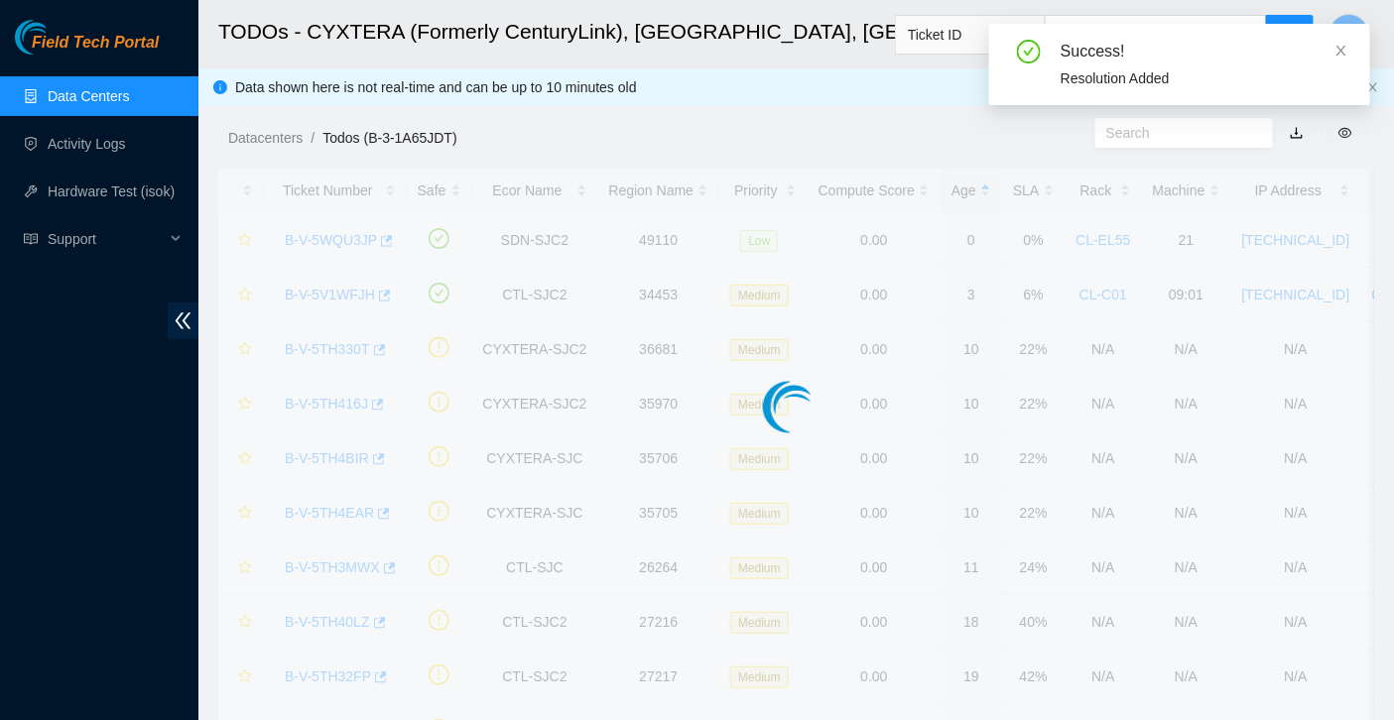
scroll to position [511, 0]
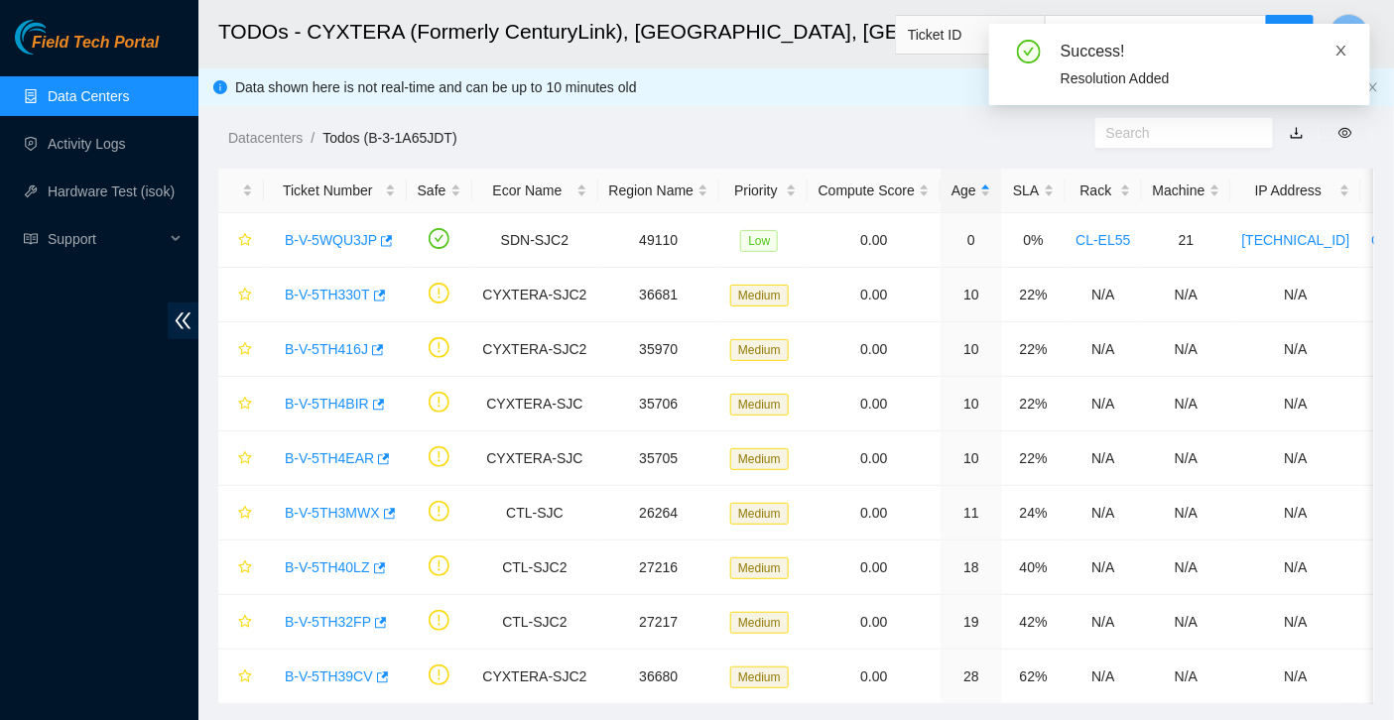
click at [1338, 49] on icon "close" at bounding box center [1342, 51] width 14 height 14
